Goal: Task Accomplishment & Management: Use online tool/utility

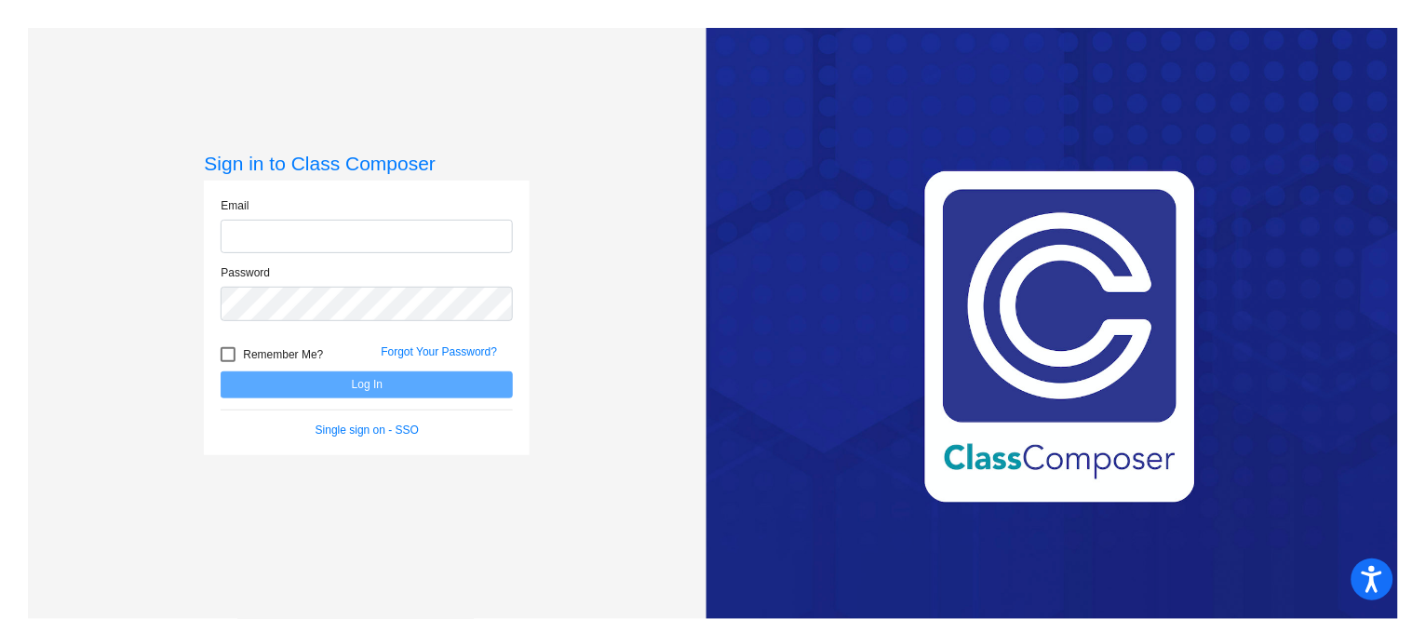
type input "jperez5@cherrycreekschools.org"
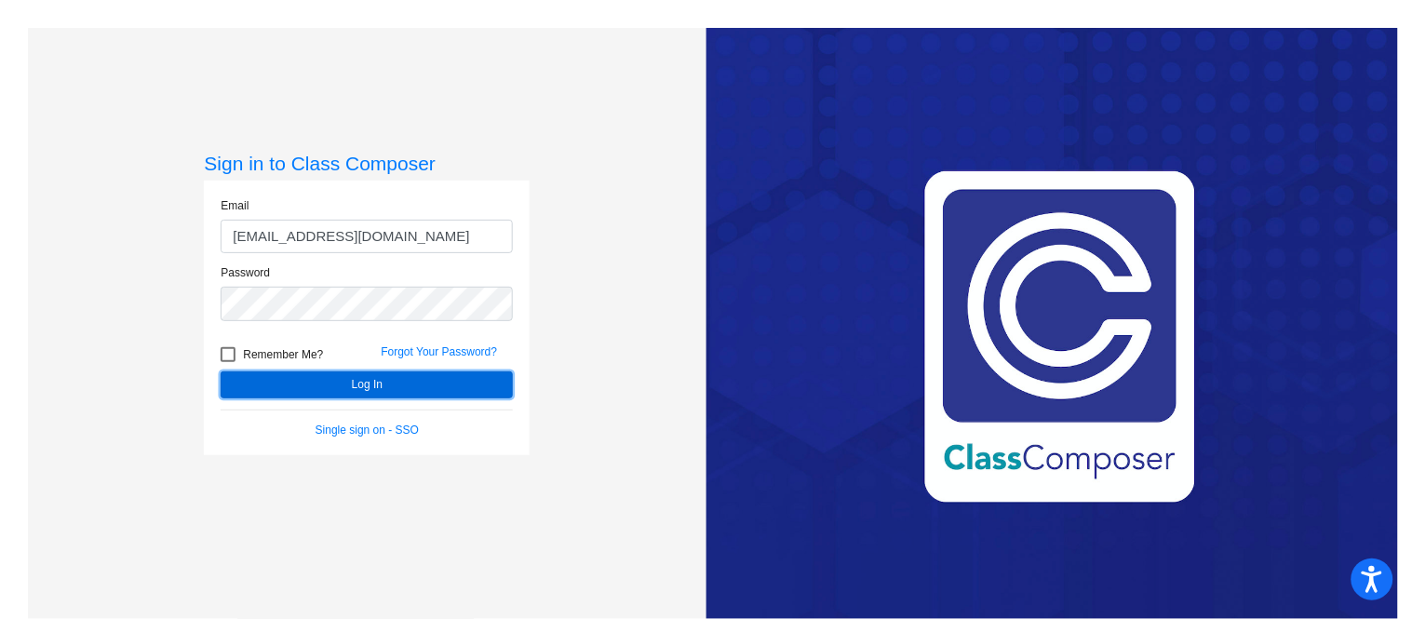
click at [315, 377] on button "Log In" at bounding box center [367, 384] width 292 height 27
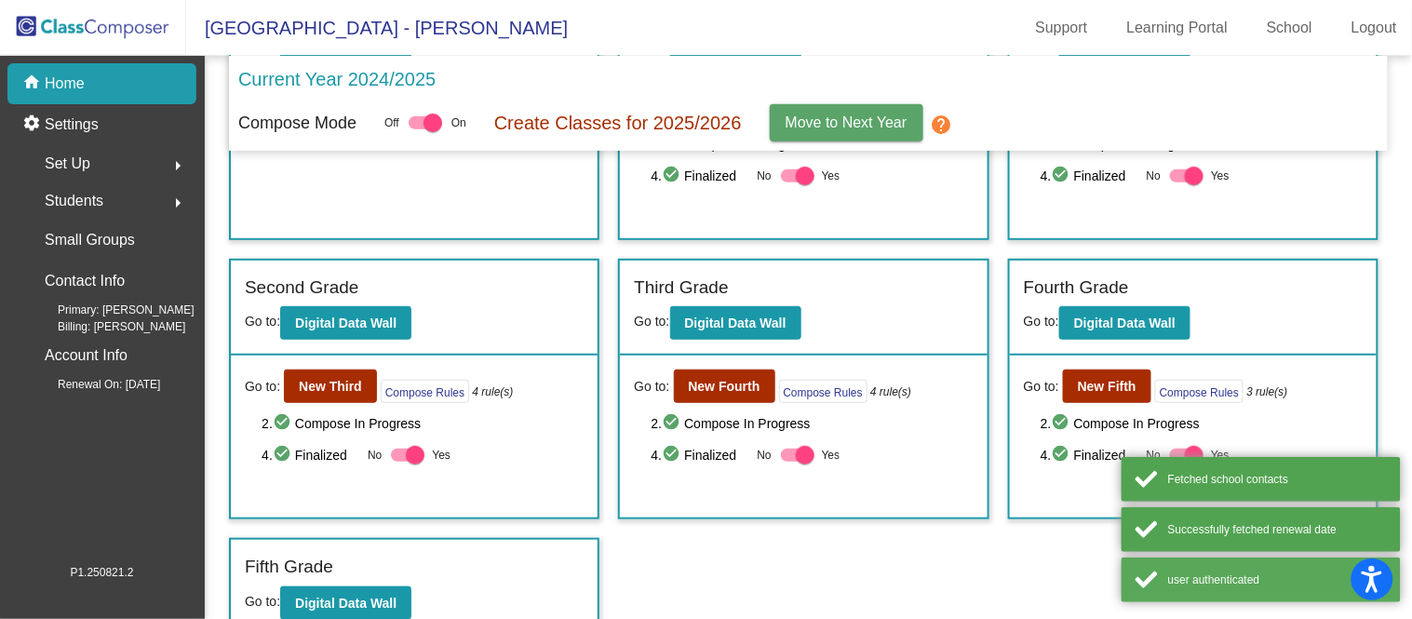
scroll to position [195, 0]
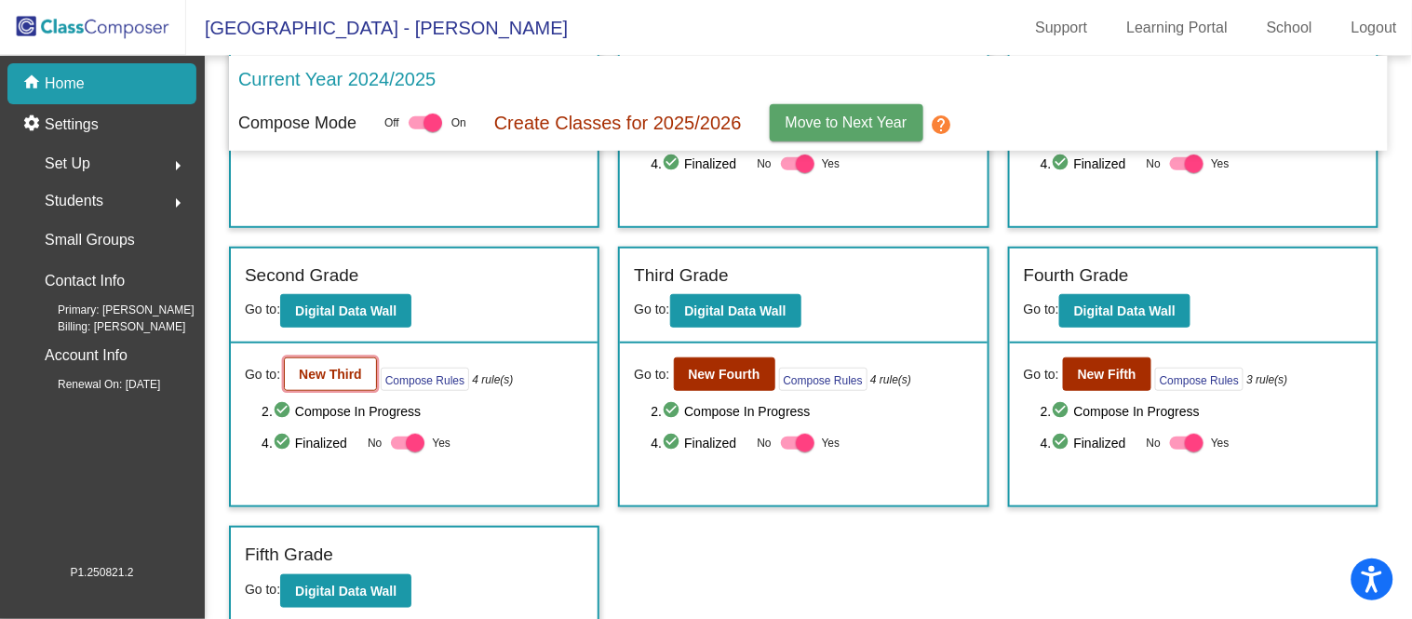
click at [328, 363] on button "New Third" at bounding box center [330, 374] width 93 height 34
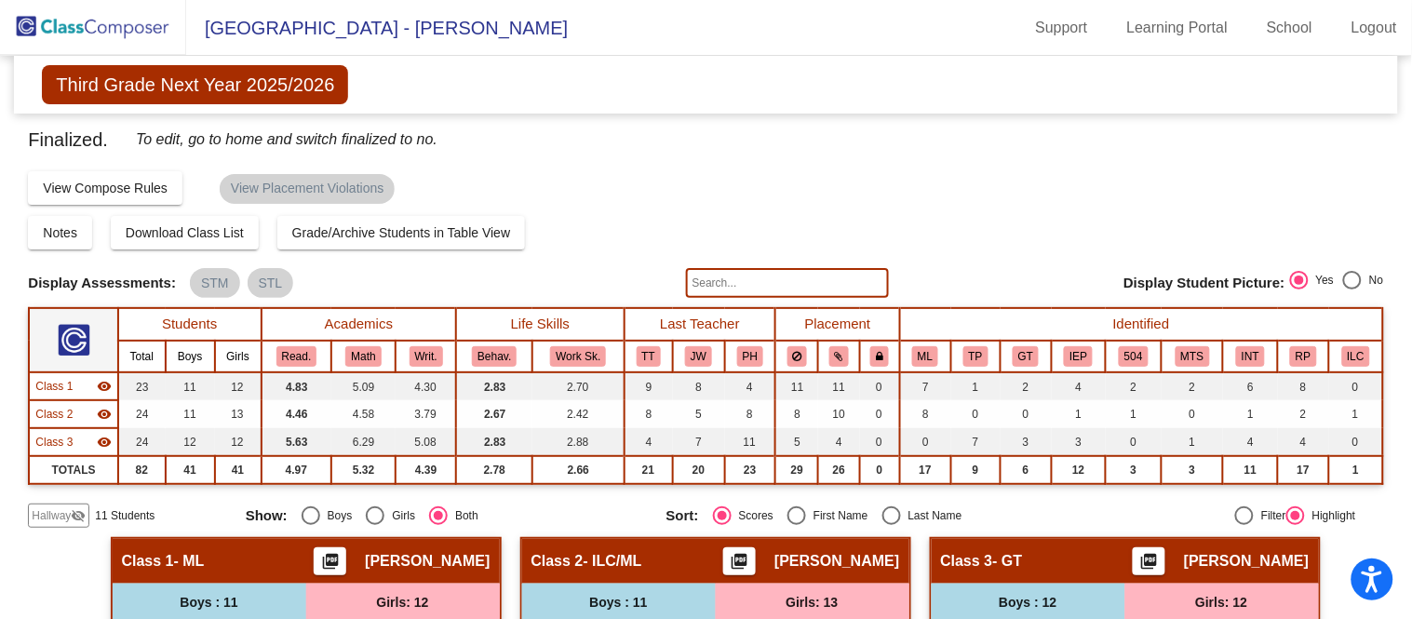
click at [1093, 217] on div "Notes Download Class List Import Students Grade/Archive Students in Table View …" at bounding box center [705, 233] width 1355 height 34
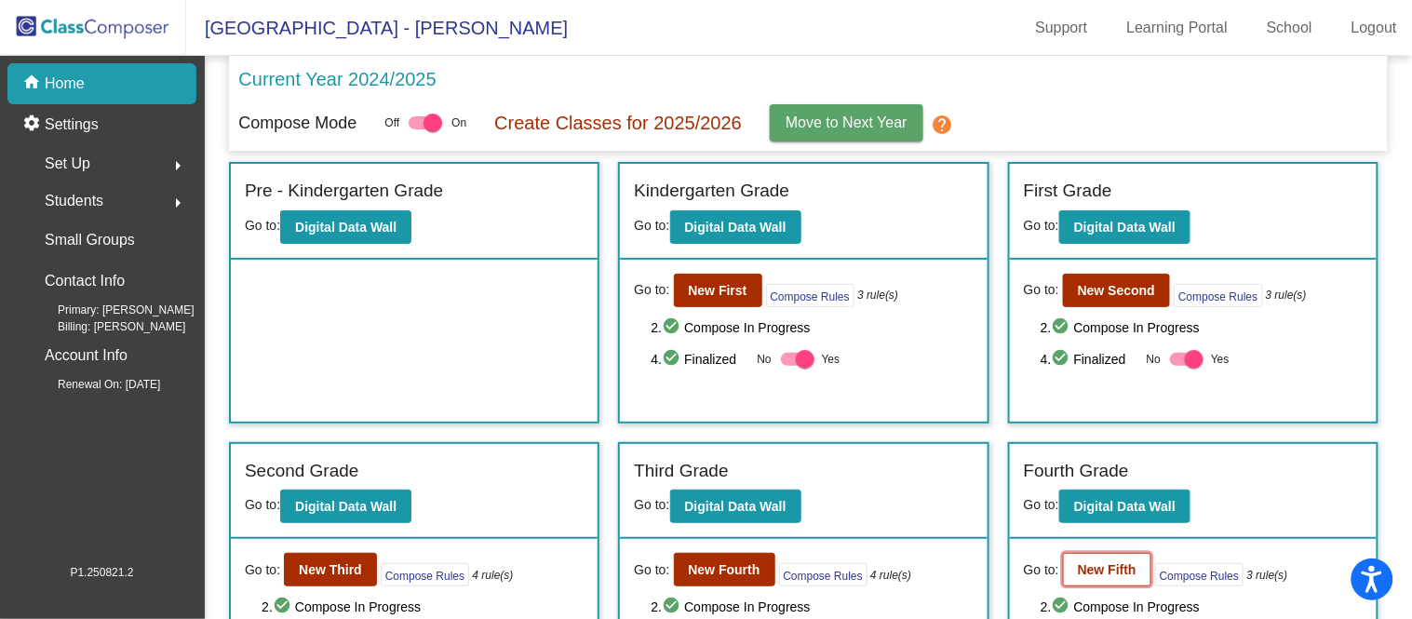
click at [1100, 566] on b "New Fifth" at bounding box center [1107, 569] width 59 height 15
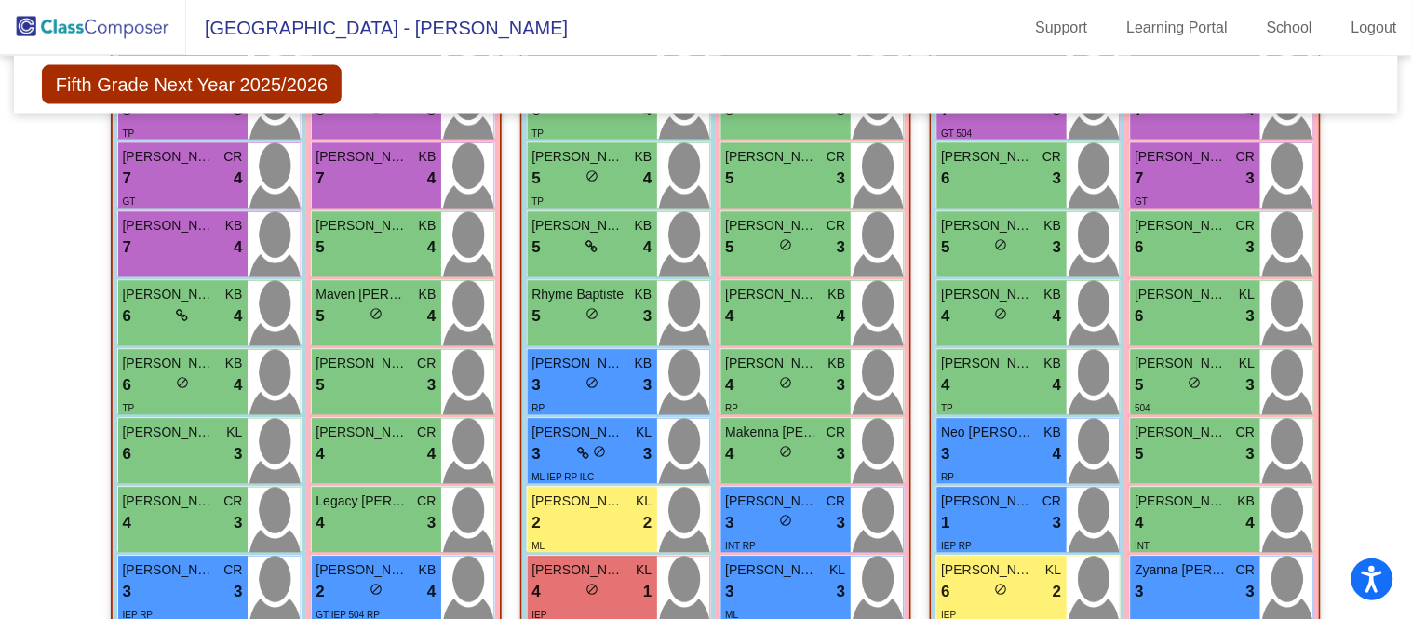
scroll to position [816, 0]
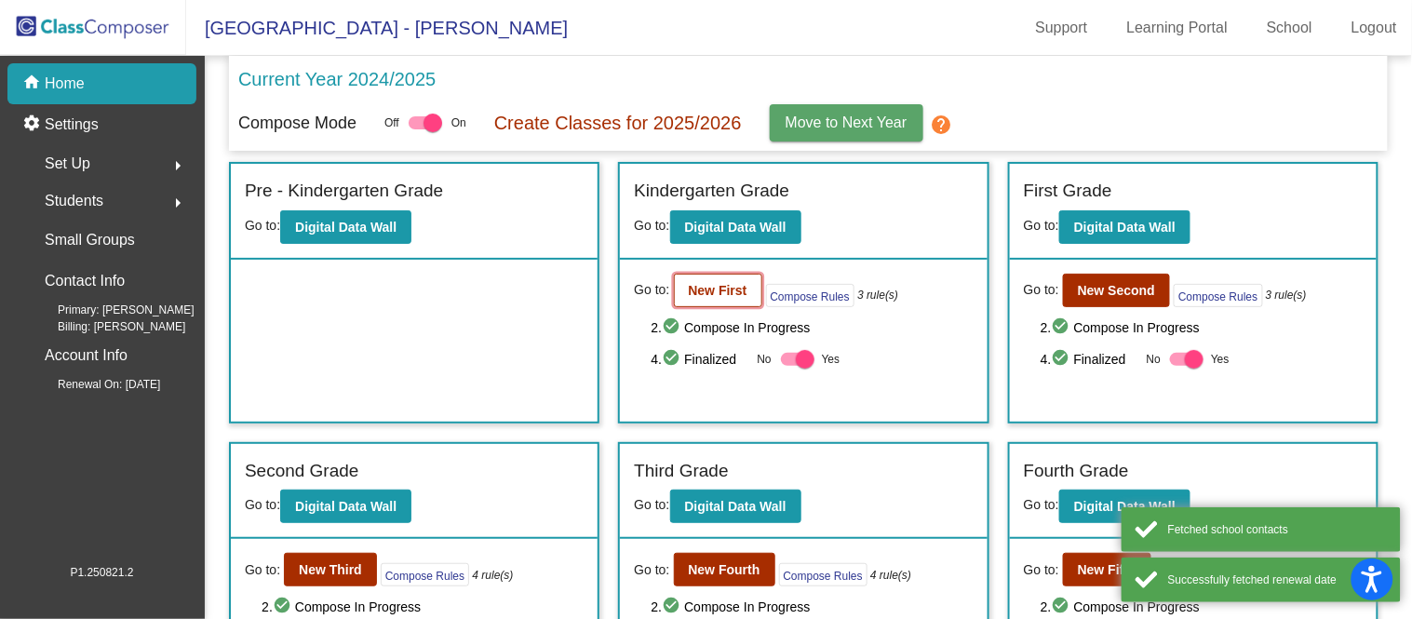
click at [732, 284] on b "New First" at bounding box center [718, 290] width 59 height 15
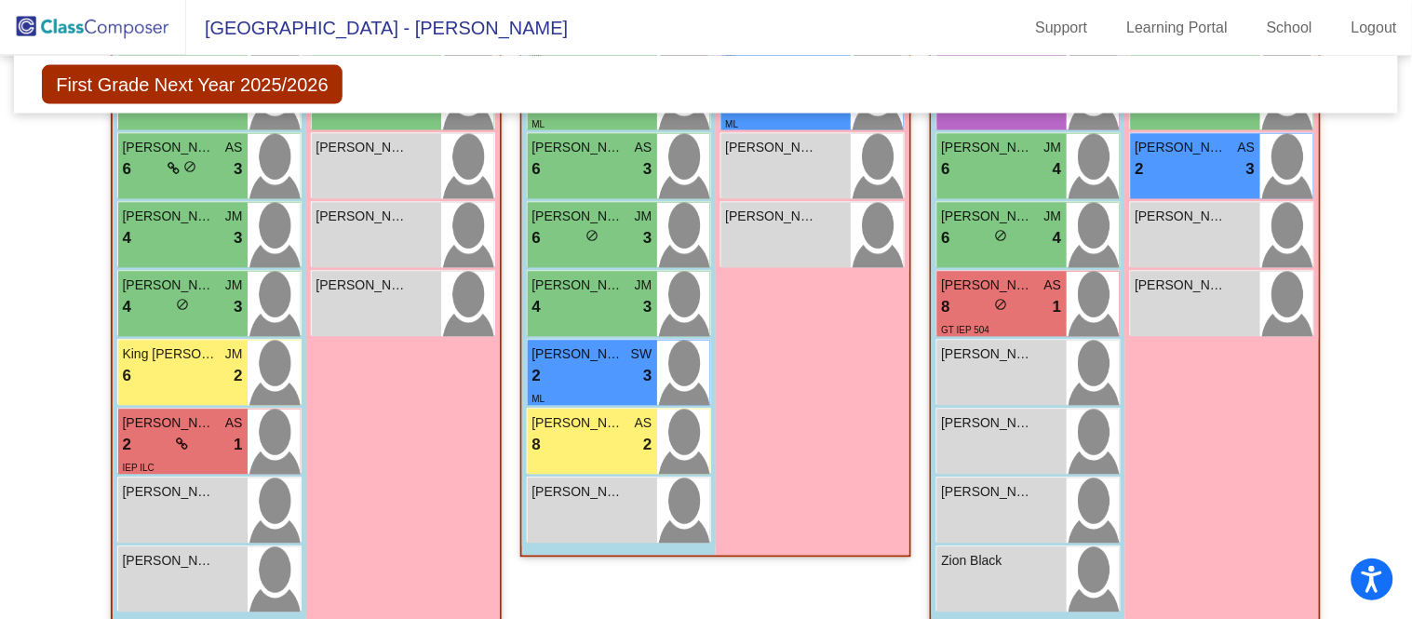
scroll to position [852, 0]
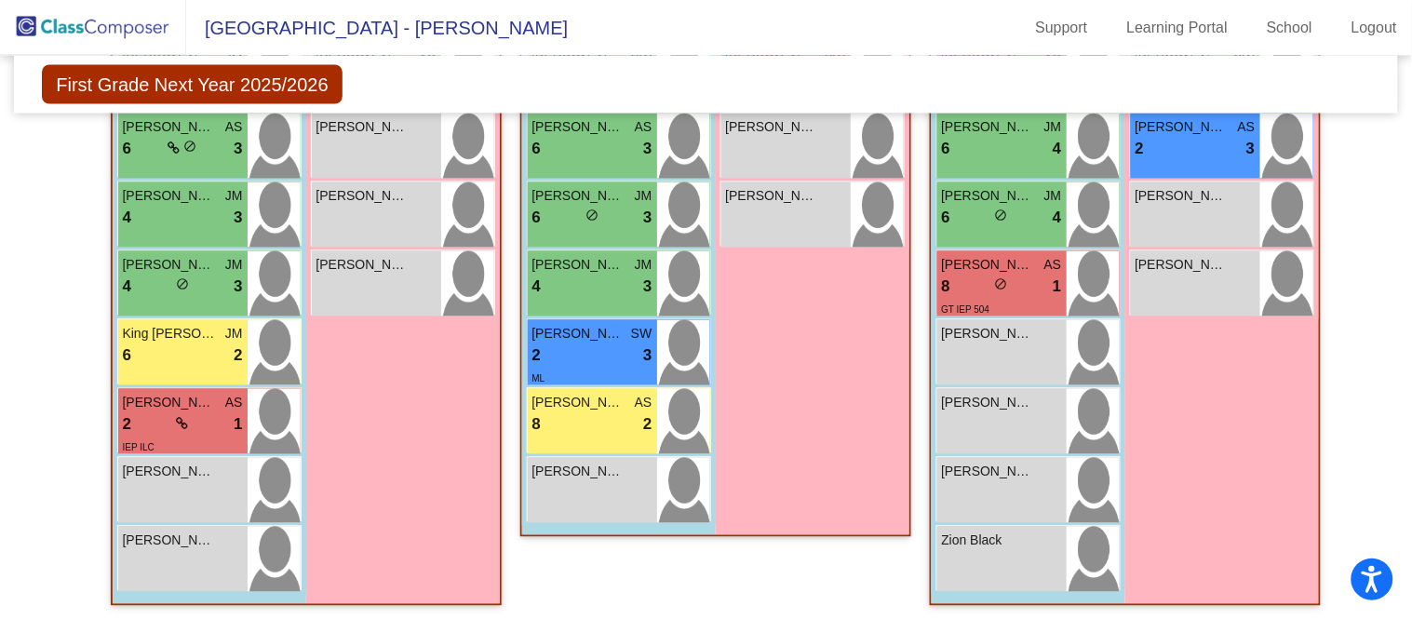
drag, startPoint x: 825, startPoint y: 480, endPoint x: 801, endPoint y: 451, distance: 37.7
click at [801, 451] on div "Girls: 7 Lilla Cook JM 6 lock do_not_disturb_alt 4 Lilian Ehlenbeck JM 4 lock d…" at bounding box center [813, 133] width 194 height 804
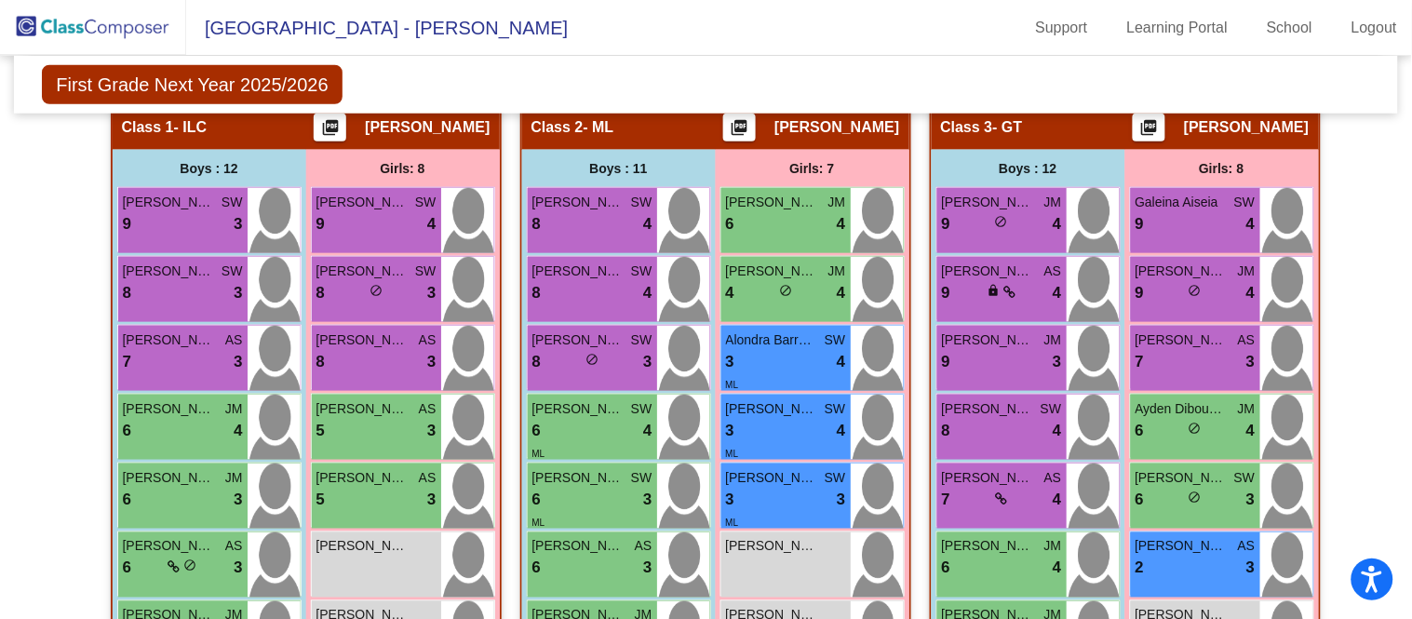
scroll to position [433, 0]
click at [1371, 24] on link "Logout" at bounding box center [1373, 28] width 75 height 30
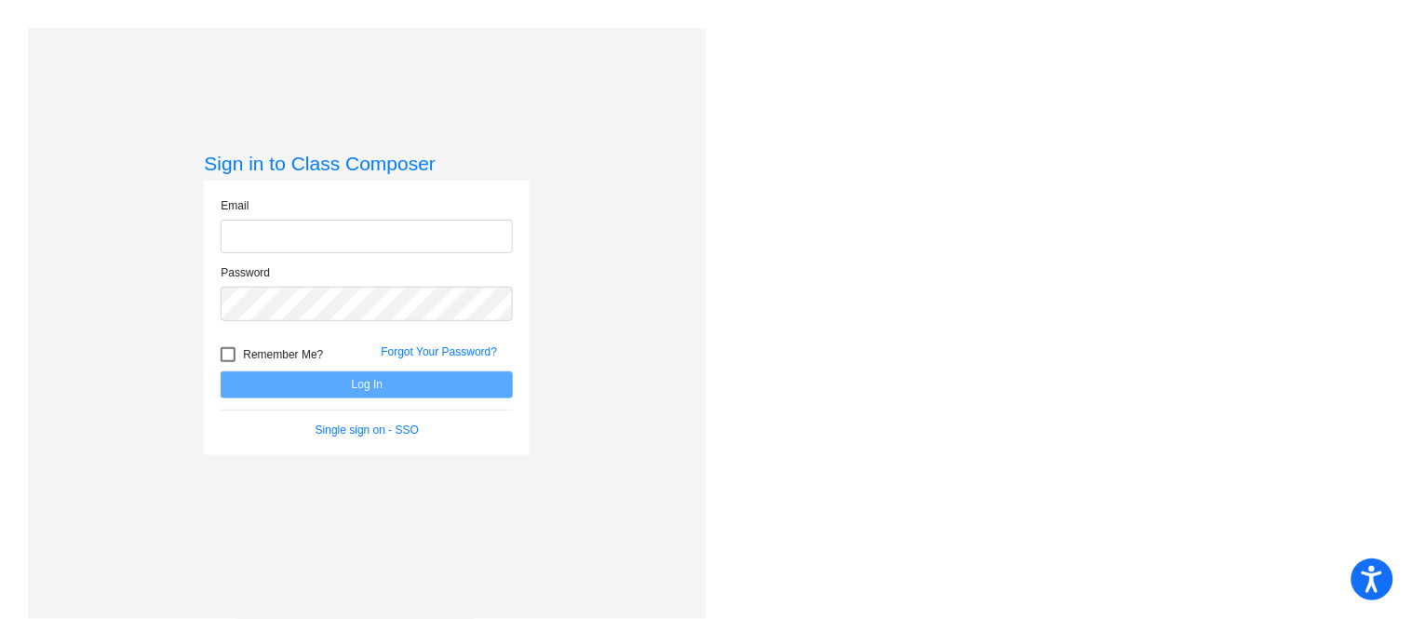
type input "jperez5@cherrycreekschools.org"
